Goal: Information Seeking & Learning: Learn about a topic

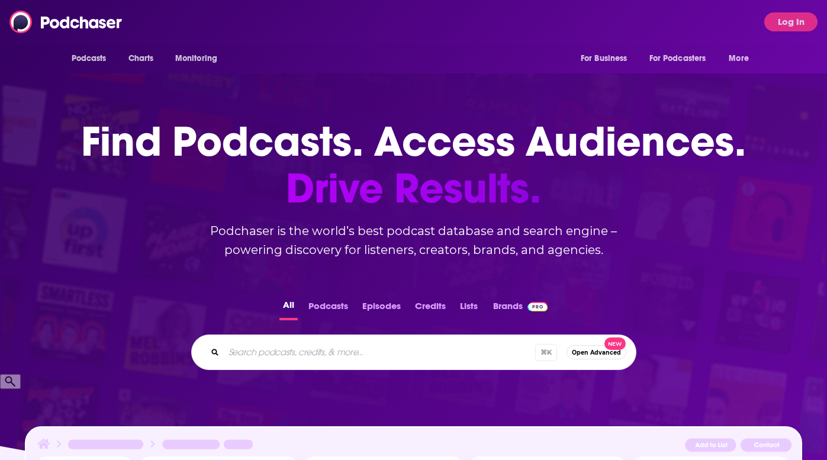
click at [442, 24] on div "Podcasts Charts Monitoring For Business For Podcasters More Log In" at bounding box center [413, 22] width 827 height 44
click at [777, 25] on button "Log In" at bounding box center [790, 21] width 53 height 19
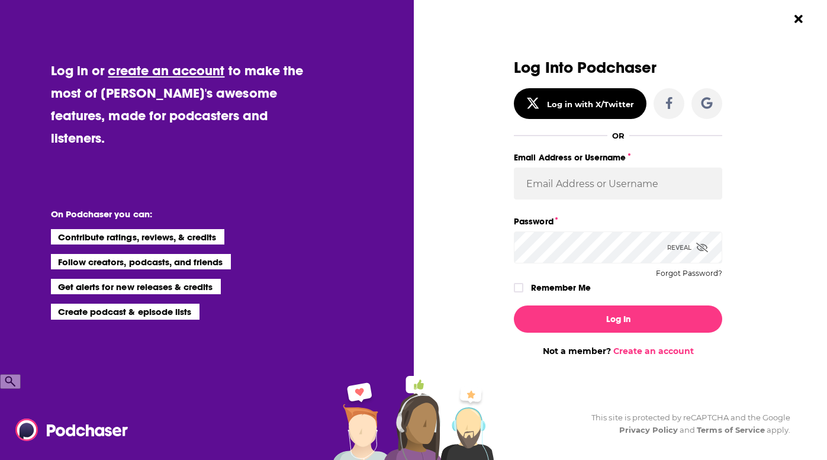
type input "[EMAIL_ADDRESS][DOMAIN_NAME]"
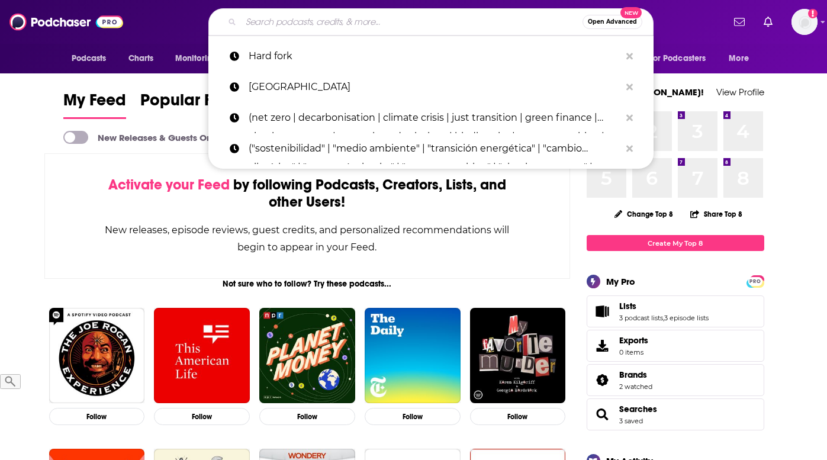
click at [324, 25] on input "Search podcasts, credits, & more..." at bounding box center [411, 21] width 341 height 19
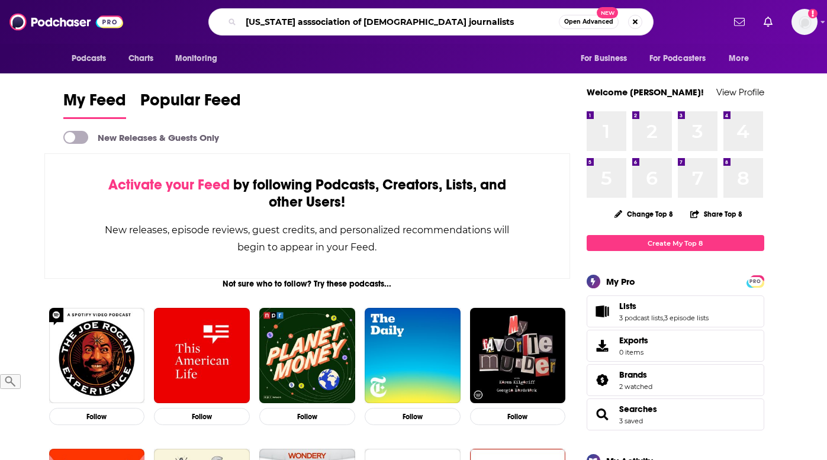
click at [300, 20] on input "[US_STATE] asssociation of [DEMOGRAPHIC_DATA] journalists" at bounding box center [400, 21] width 318 height 19
type input "[US_STATE] association of [DEMOGRAPHIC_DATA] journalists"
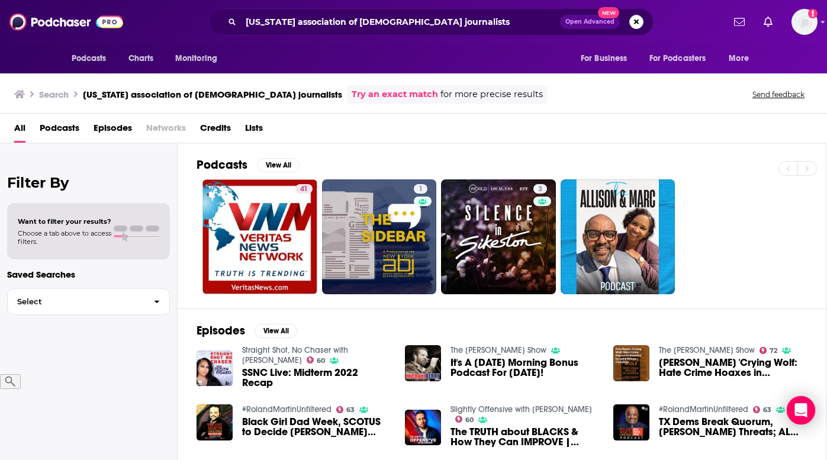
click at [58, 128] on span "Podcasts" at bounding box center [60, 130] width 40 height 24
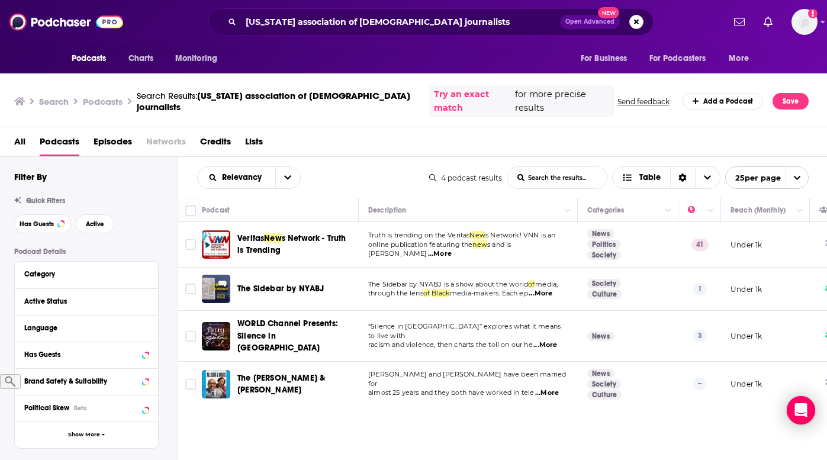
click at [267, 273] on div "Podcasts Charts Monitoring [US_STATE] association of black journalists Open Adv…" at bounding box center [413, 230] width 827 height 460
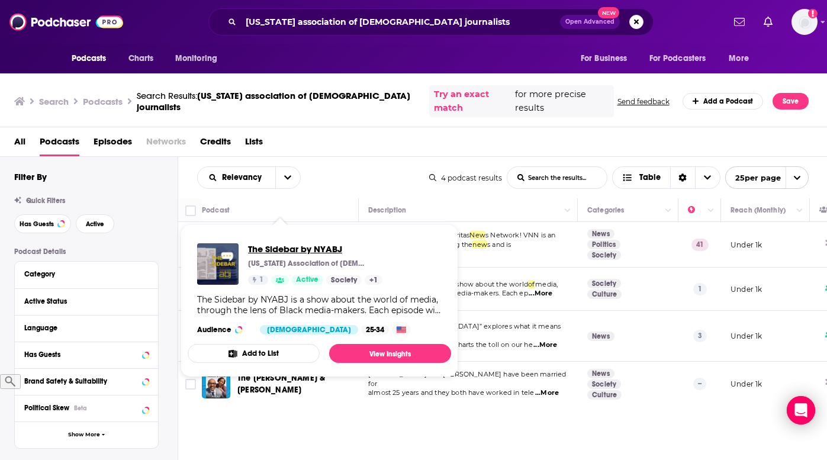
click at [287, 246] on span "The Sidebar by NYABJ" at bounding box center [315, 248] width 134 height 11
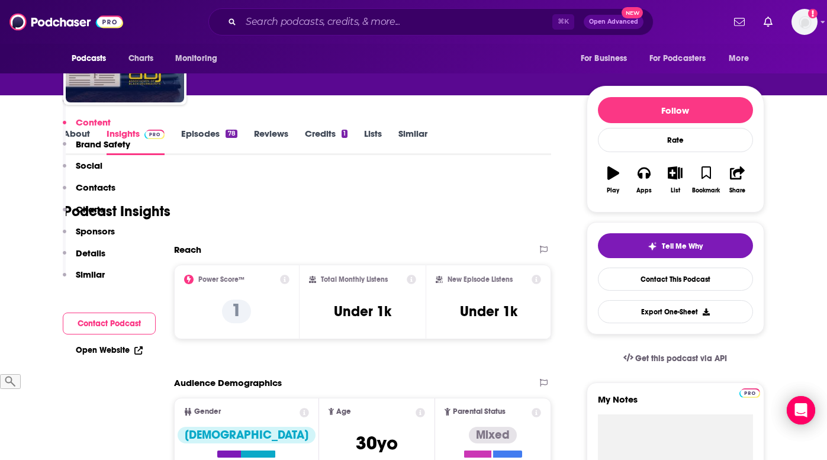
scroll to position [20, 0]
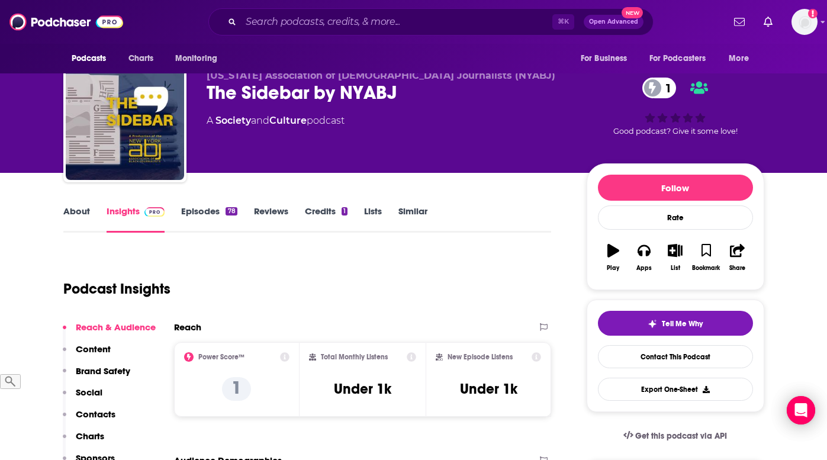
click at [201, 205] on link "Episodes 78" at bounding box center [209, 218] width 56 height 27
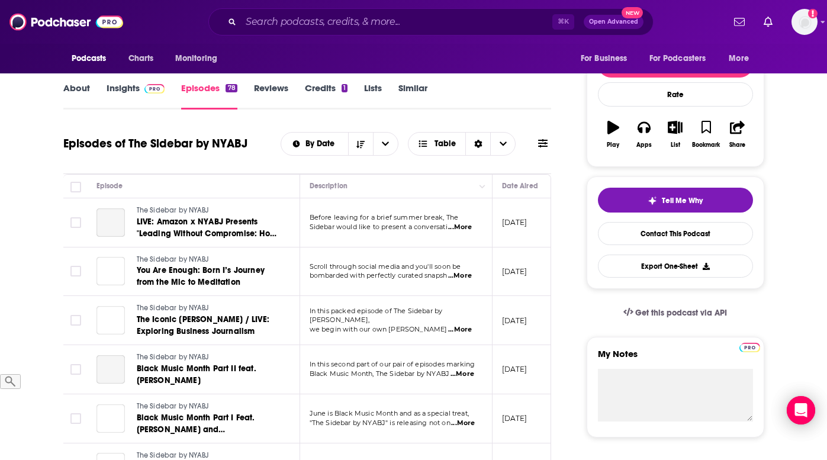
scroll to position [209, 0]
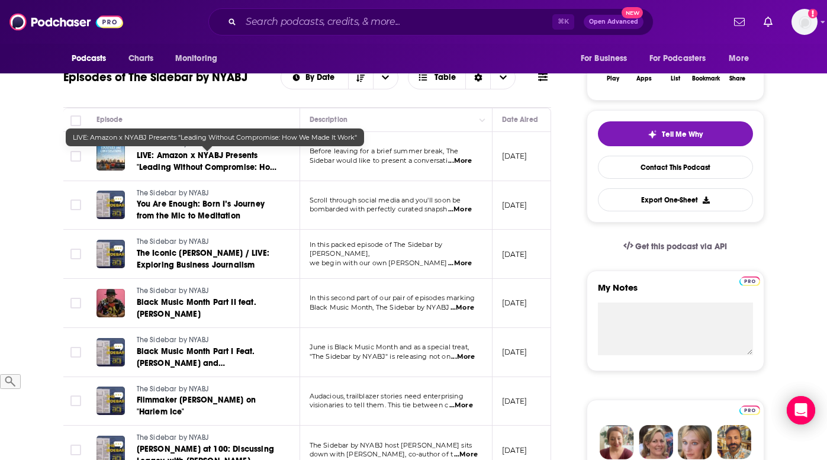
click at [243, 154] on span "LIVE: Amazon x NYABJ Presents "Leading Without Compromise: How We Made It Work"" at bounding box center [207, 167] width 140 height 34
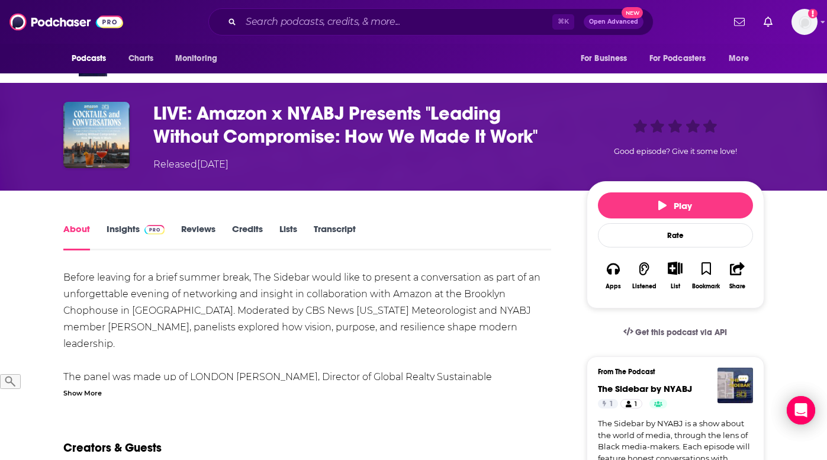
scroll to position [52, 0]
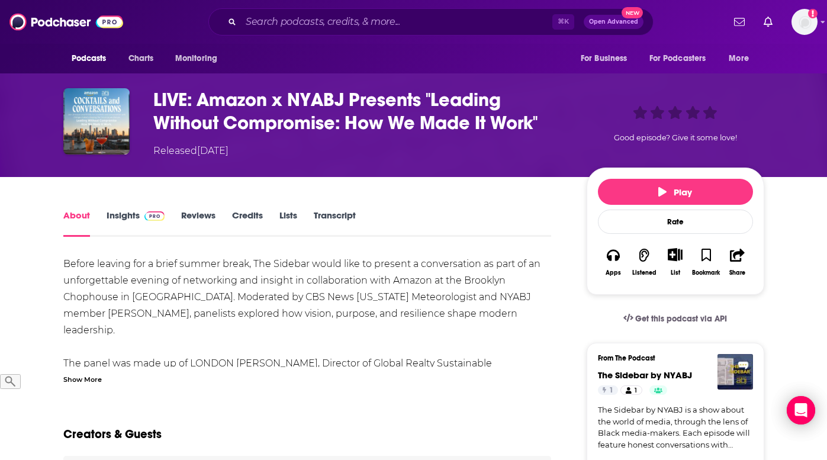
click at [124, 217] on link "Insights" at bounding box center [136, 222] width 59 height 27
